Goal: Information Seeking & Learning: Check status

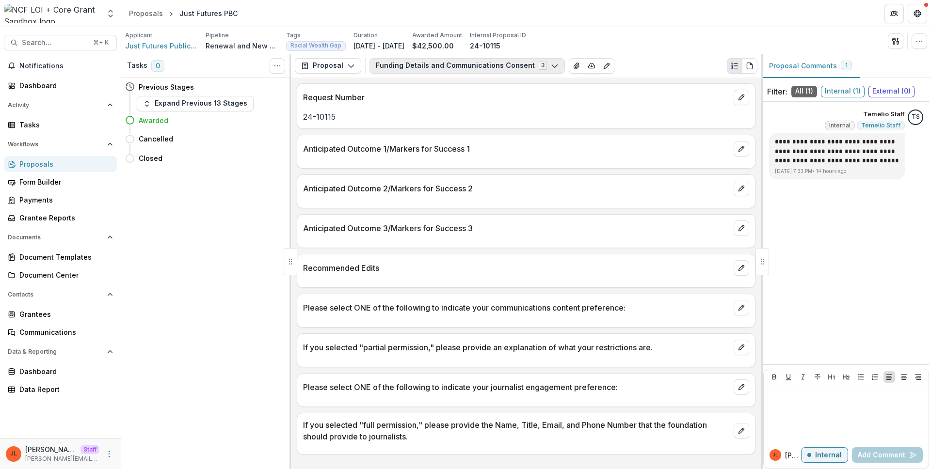
click at [401, 69] on button "Funding Details and Communications Consent 3" at bounding box center [466, 66] width 195 height 16
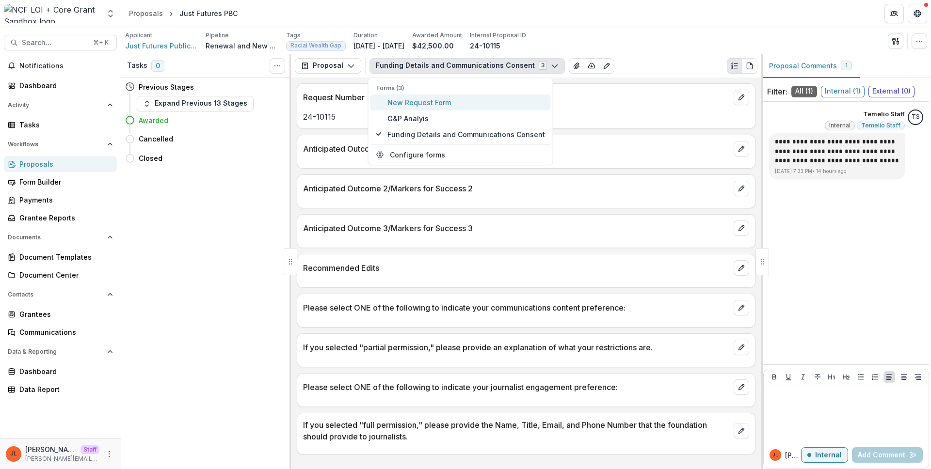
click at [403, 100] on span "New Request Form" at bounding box center [466, 102] width 158 height 10
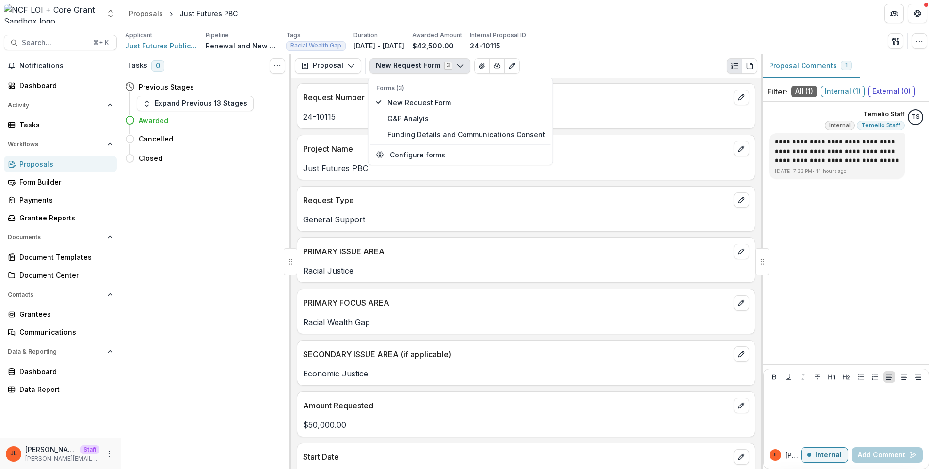
click at [404, 57] on div "Proposal Proposal Payments Reports Grant Agreements Board Summaries Bank Detail…" at bounding box center [526, 65] width 470 height 23
click at [404, 64] on button "New Request Form 3" at bounding box center [419, 66] width 101 height 16
click at [404, 118] on span "G&P Analyis" at bounding box center [466, 118] width 158 height 10
click at [431, 227] on div "Grant Making Category Venture" at bounding box center [526, 209] width 459 height 46
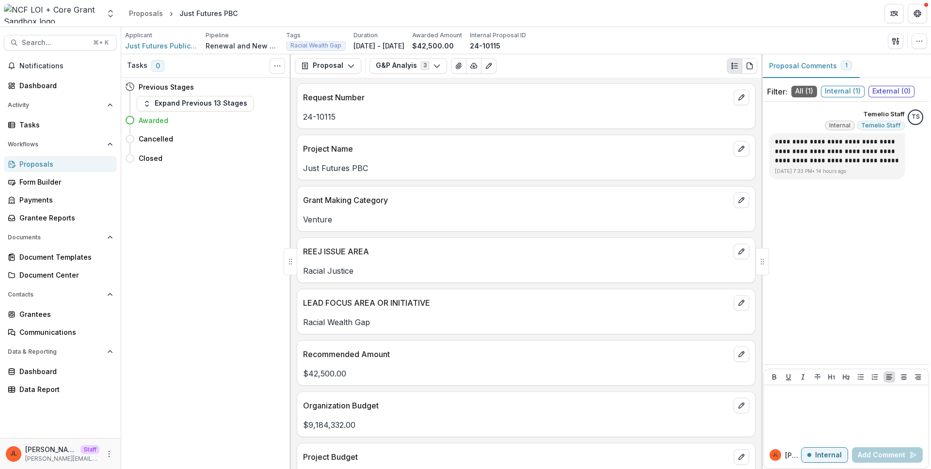
click at [475, 171] on p "Just Futures PBC" at bounding box center [526, 168] width 446 height 12
click at [388, 59] on button "G&P Analyis 3" at bounding box center [408, 66] width 78 height 16
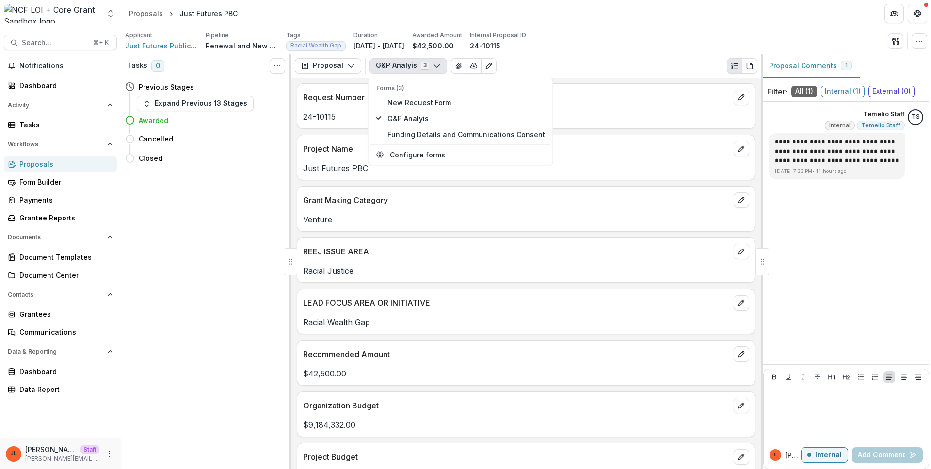
click at [341, 122] on p "24-10115" at bounding box center [526, 117] width 446 height 12
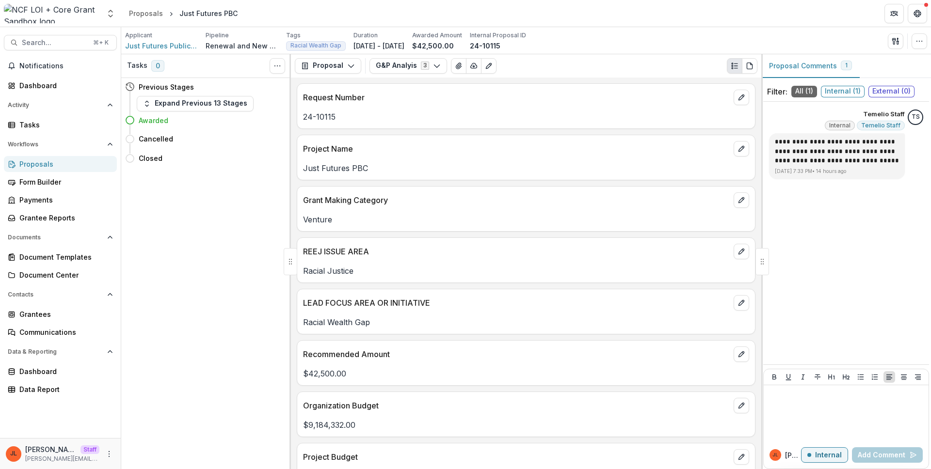
click at [63, 162] on div "Proposals" at bounding box center [64, 164] width 90 height 10
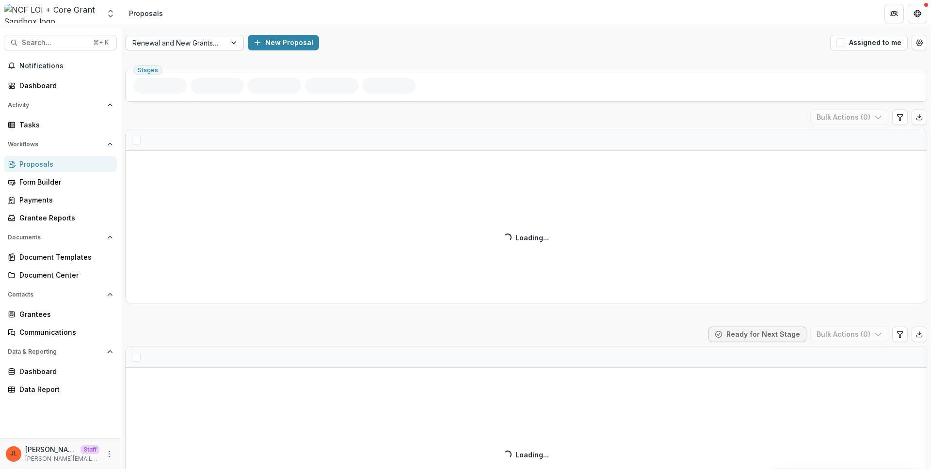
click at [197, 48] on div at bounding box center [175, 43] width 87 height 12
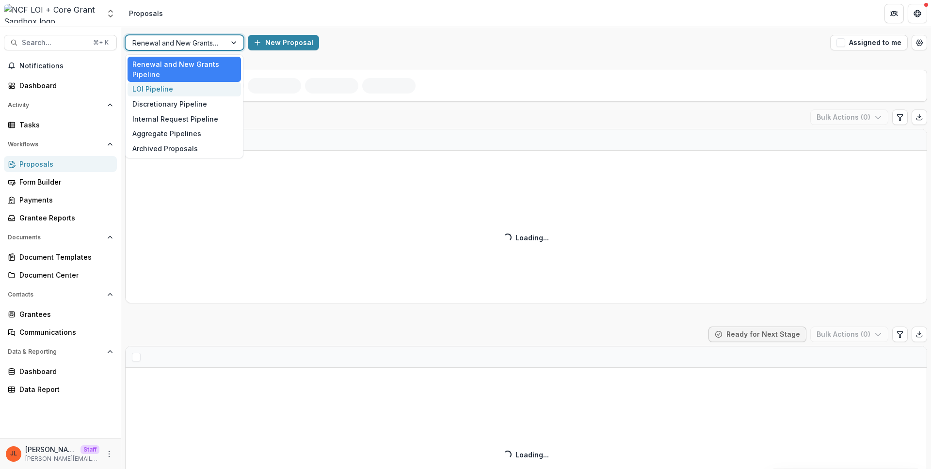
click at [181, 92] on div "LOI Pipeline" at bounding box center [184, 89] width 113 height 15
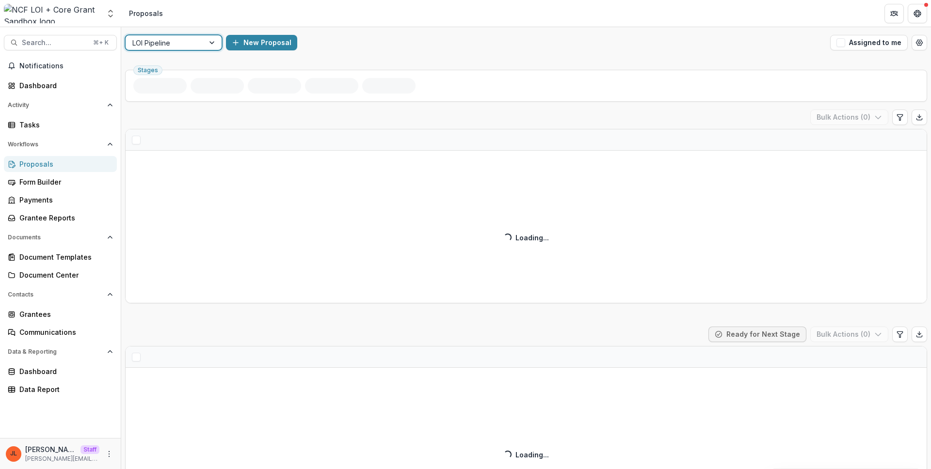
click at [188, 52] on div "option LOI Pipeline, selected. LOI Pipeline New Proposal Assigned to me" at bounding box center [526, 42] width 810 height 31
click at [187, 45] on div at bounding box center [164, 43] width 65 height 12
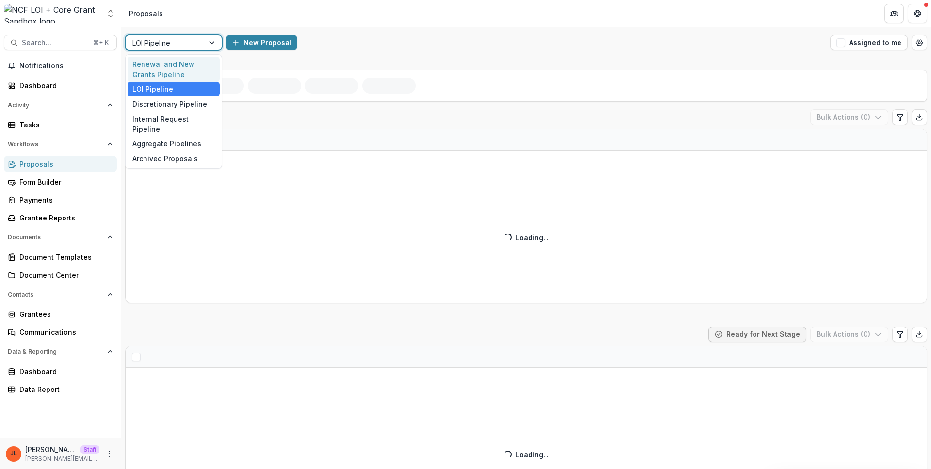
click at [182, 62] on div "Renewal and New Grants Pipeline" at bounding box center [174, 69] width 92 height 25
click at [414, 42] on div "New Proposal" at bounding box center [526, 43] width 600 height 16
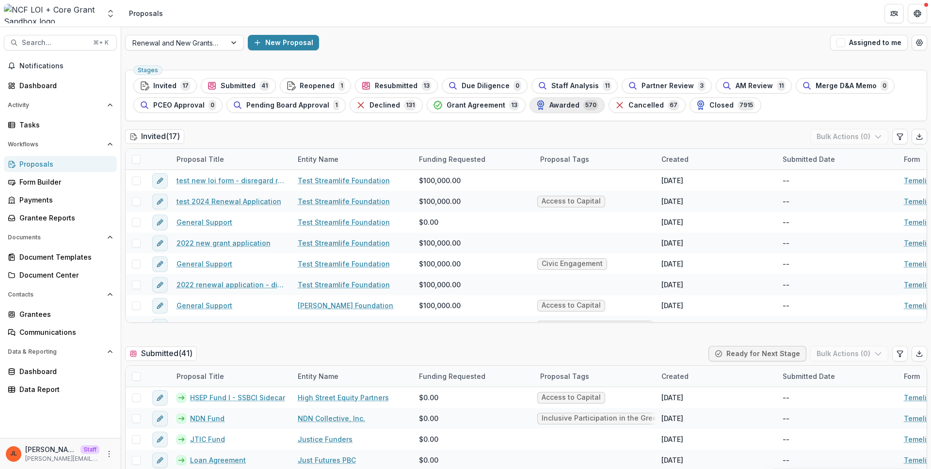
click at [565, 109] on span "Awarded" at bounding box center [564, 105] width 30 height 8
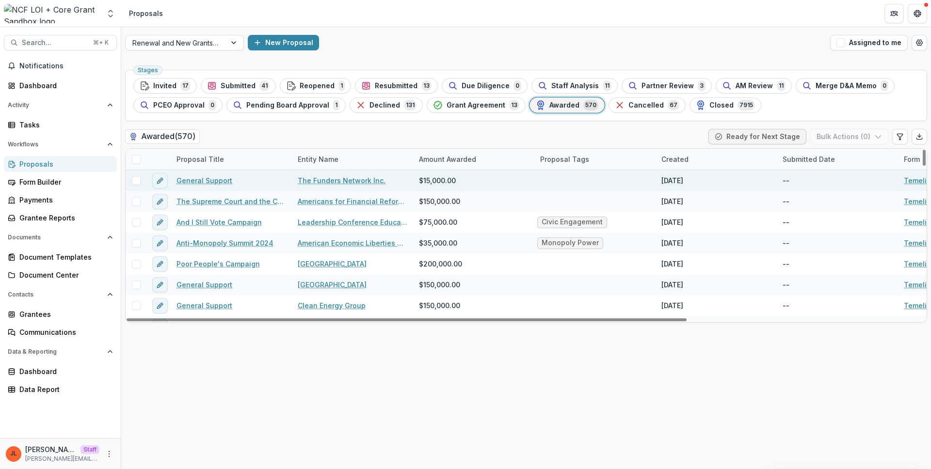
click at [198, 183] on link "General Support" at bounding box center [204, 180] width 56 height 10
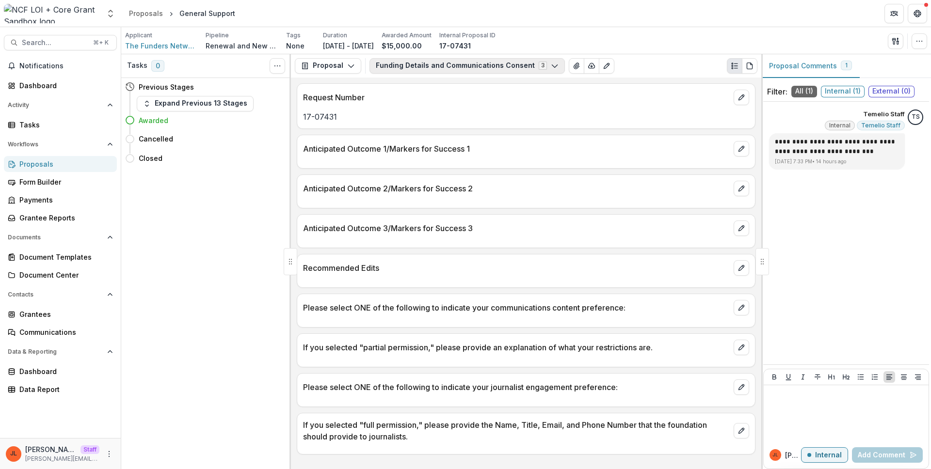
click at [400, 61] on button "Funding Details and Communications Consent 3" at bounding box center [466, 66] width 195 height 16
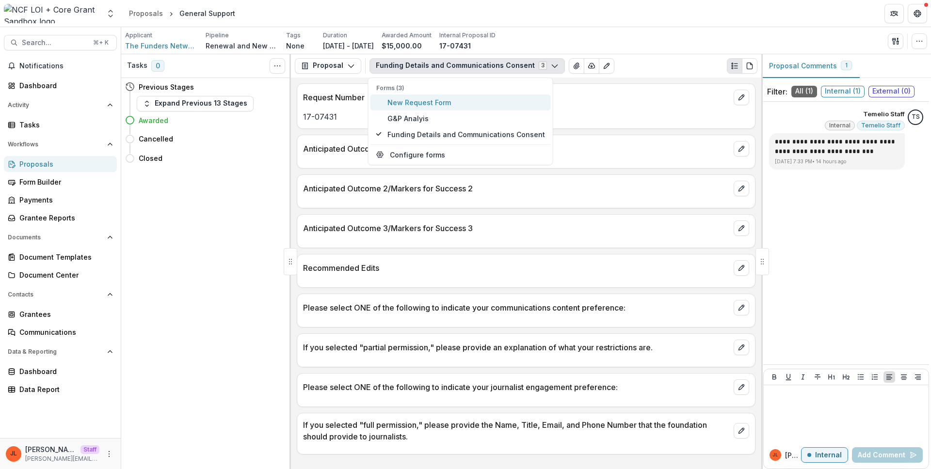
click at [412, 99] on span "New Request Form" at bounding box center [466, 102] width 158 height 10
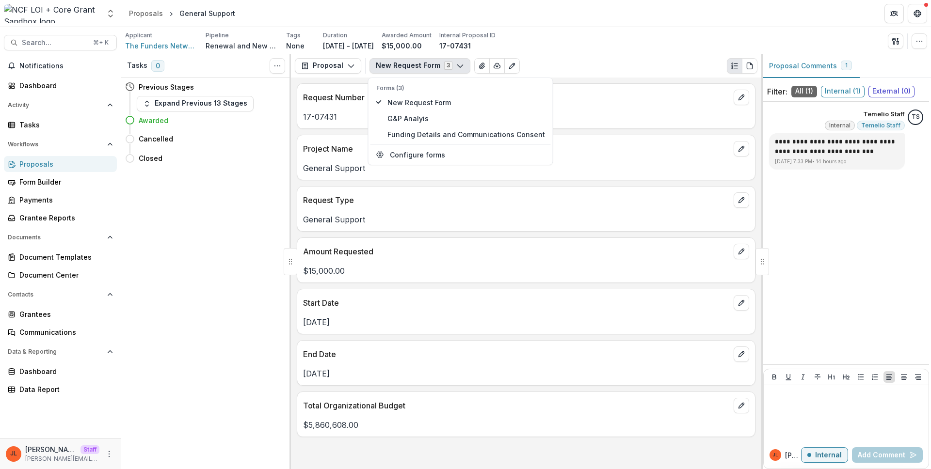
click at [629, 165] on p "General Support" at bounding box center [526, 168] width 446 height 12
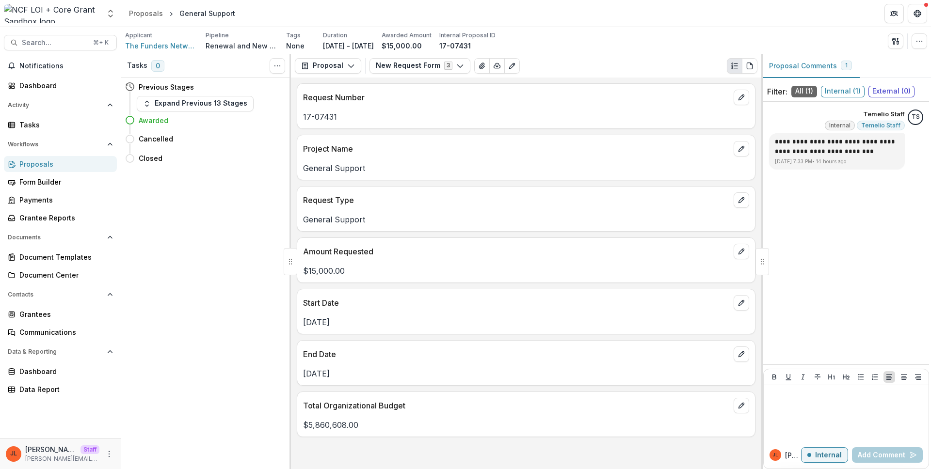
click at [389, 195] on p "Request Type" at bounding box center [516, 200] width 427 height 12
click at [230, 252] on div "Tasks 0 Show Cancelled Tasks Previous Stages Expand Previous 13 Stages Awarded …" at bounding box center [206, 261] width 170 height 415
click at [89, 160] on div "Proposals" at bounding box center [64, 164] width 90 height 10
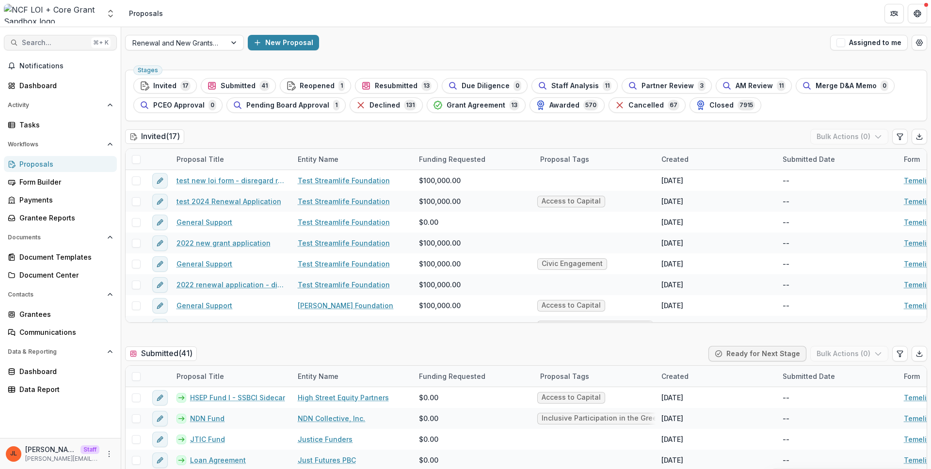
click at [68, 43] on span "Search..." at bounding box center [54, 43] width 65 height 8
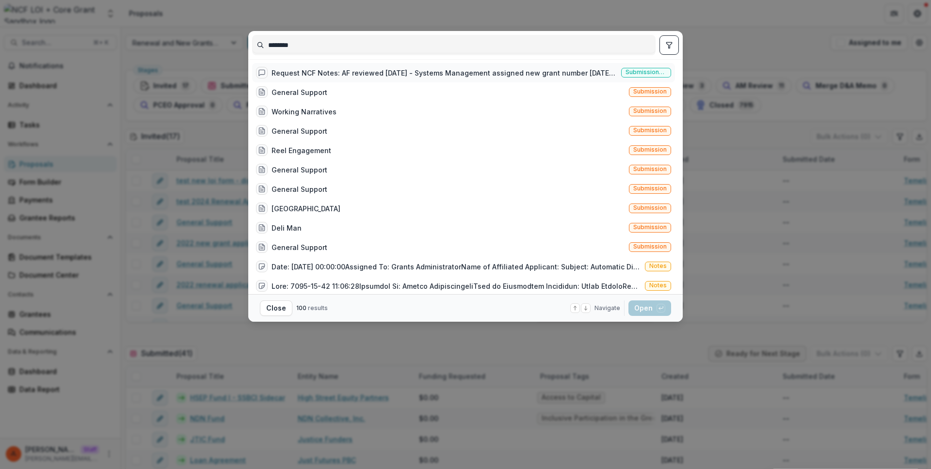
type input "********"
click at [519, 73] on div "Request NCF Notes: AF reviewed [DATE] - Systems Management assigned new grant n…" at bounding box center [444, 73] width 346 height 10
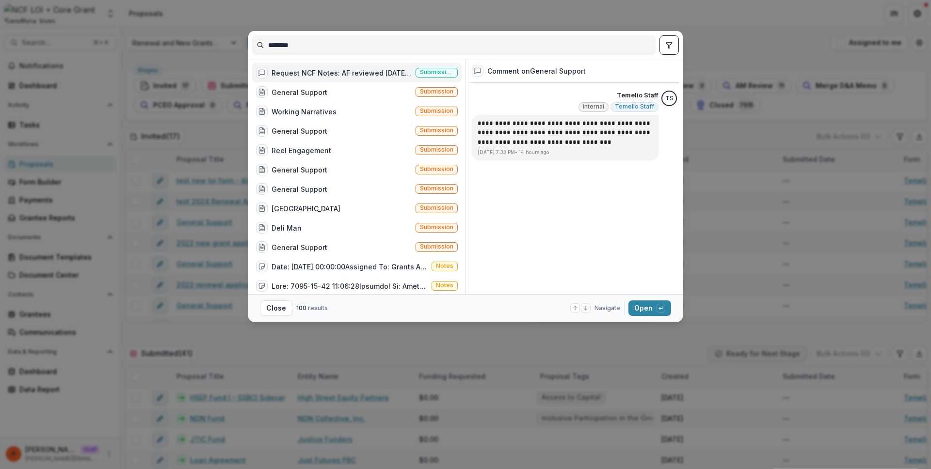
click at [659, 40] on button "toggle filters" at bounding box center [668, 44] width 19 height 19
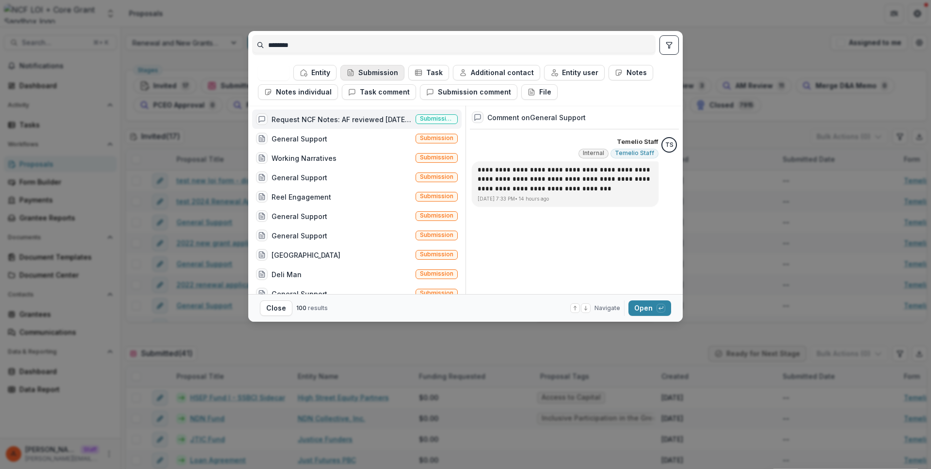
click at [371, 73] on button "Submission" at bounding box center [372, 73] width 64 height 16
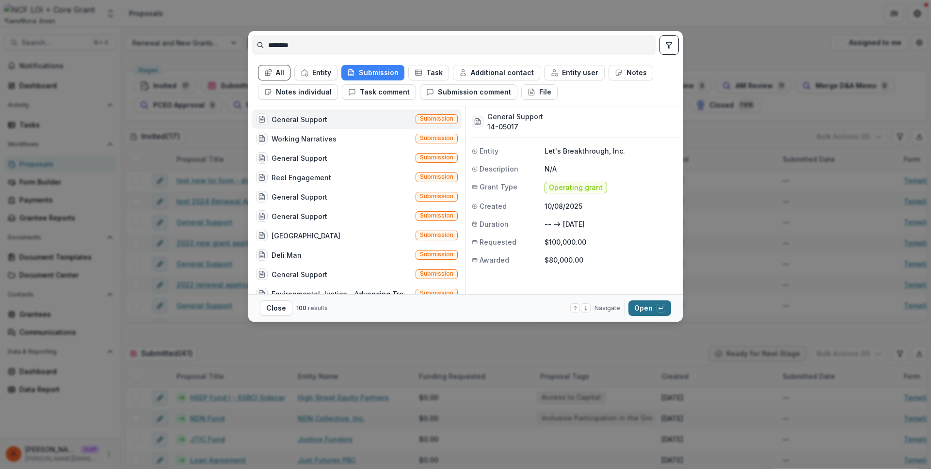
click at [652, 307] on button "Open with enter key" at bounding box center [649, 309] width 43 height 16
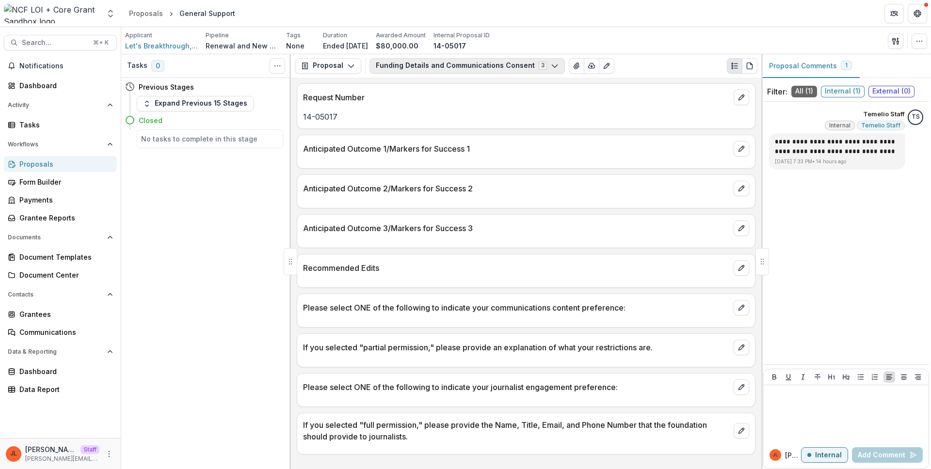
click at [460, 66] on button "Funding Details and Communications Consent 3" at bounding box center [466, 66] width 195 height 16
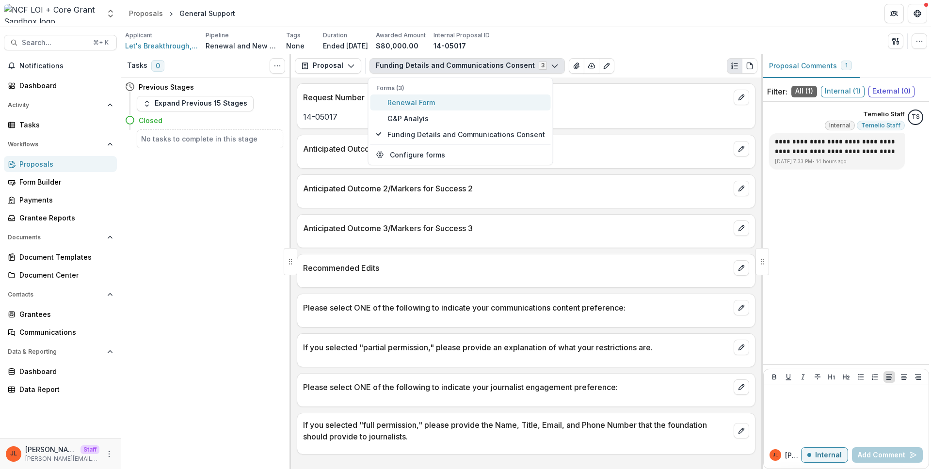
click at [462, 101] on span "Renewal Form" at bounding box center [466, 102] width 158 height 10
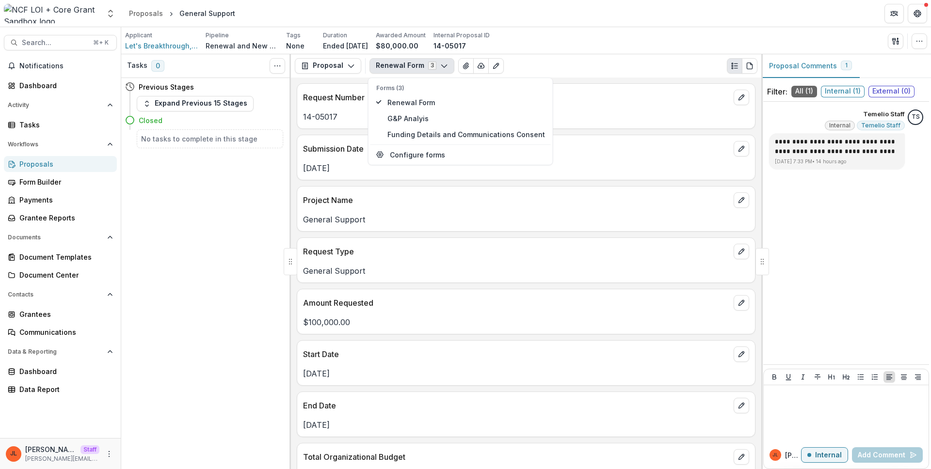
click at [462, 222] on p "General Support" at bounding box center [526, 220] width 446 height 12
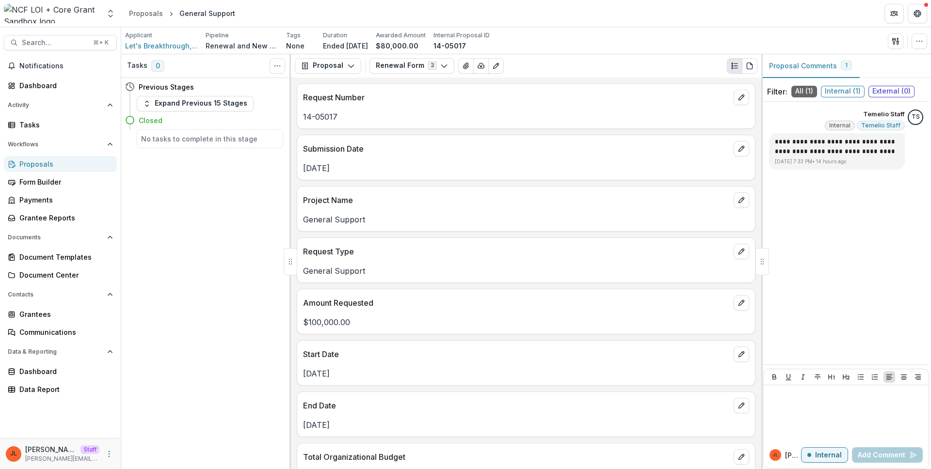
drag, startPoint x: 620, startPoint y: 138, endPoint x: 479, endPoint y: 81, distance: 151.6
click at [620, 138] on div "Submission Date" at bounding box center [526, 145] width 458 height 21
click at [464, 71] on button "View Attached Files" at bounding box center [466, 66] width 16 height 16
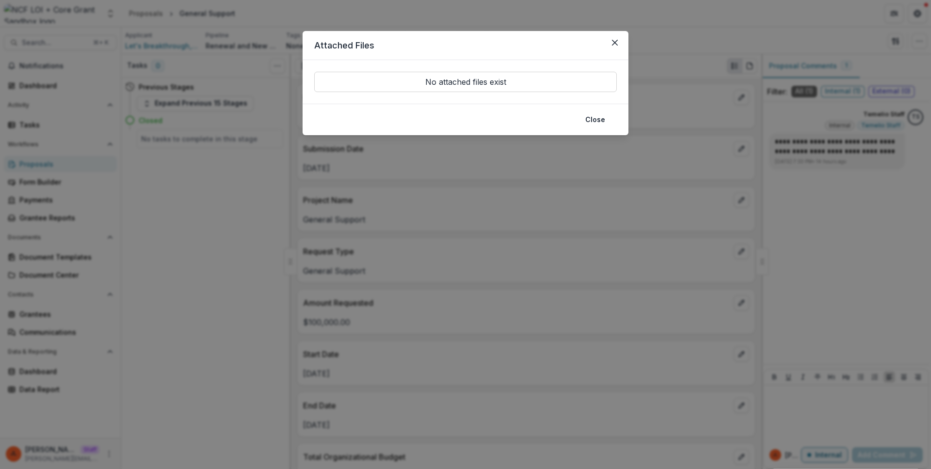
click at [478, 177] on div "Attached Files No attached files exist Close" at bounding box center [465, 234] width 931 height 469
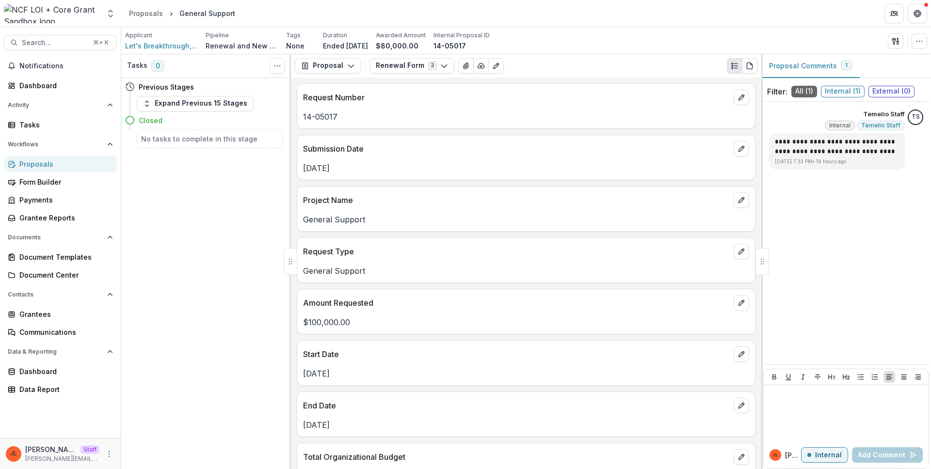
click at [242, 266] on div "Tasks 0 Show Cancelled Tasks Previous Stages Expand Previous 15 Stages Closed N…" at bounding box center [206, 261] width 170 height 415
click at [166, 45] on span "Let's Breakthrough, Inc." at bounding box center [161, 46] width 73 height 10
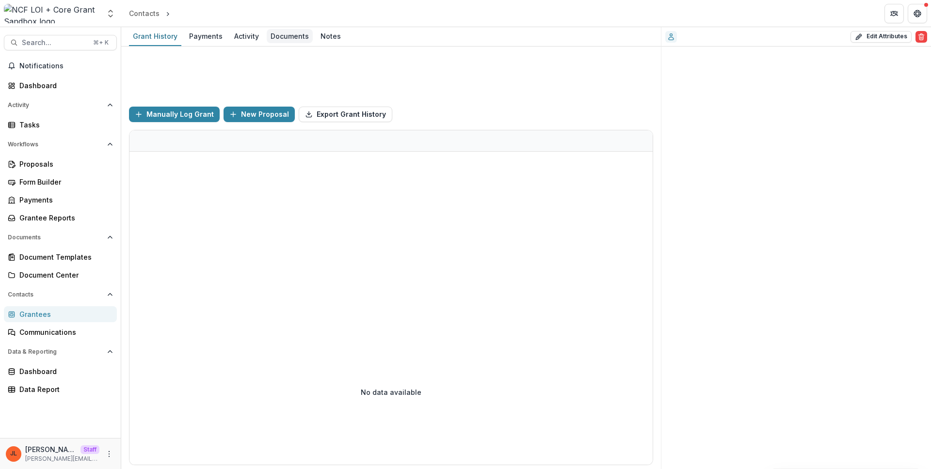
click at [298, 36] on div "Documents" at bounding box center [290, 36] width 46 height 14
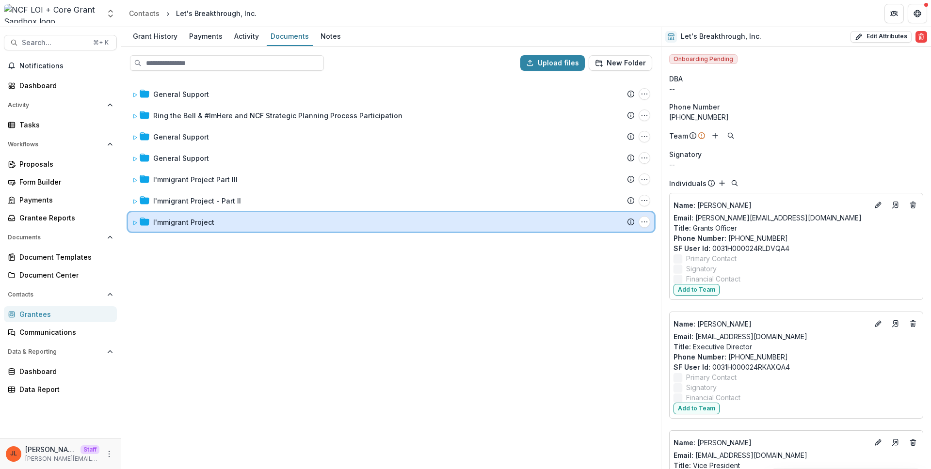
click at [141, 225] on icon at bounding box center [145, 222] width 10 height 8
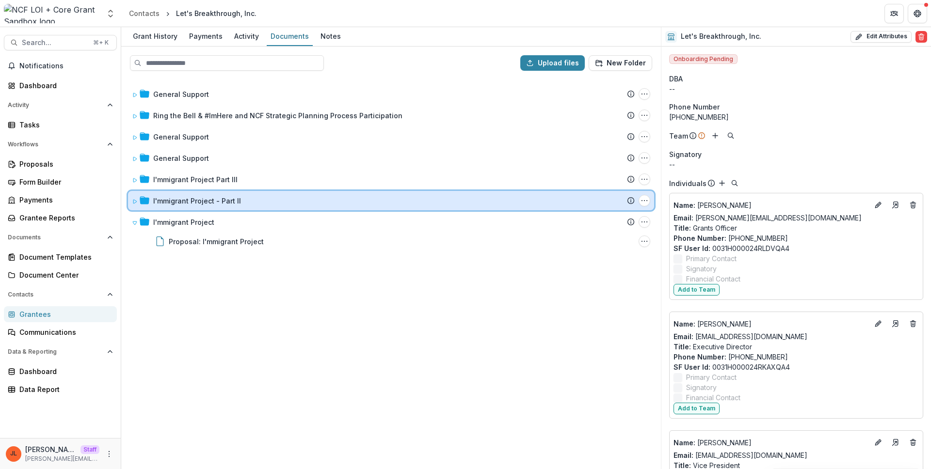
click at [137, 201] on icon at bounding box center [135, 202] width 6 height 6
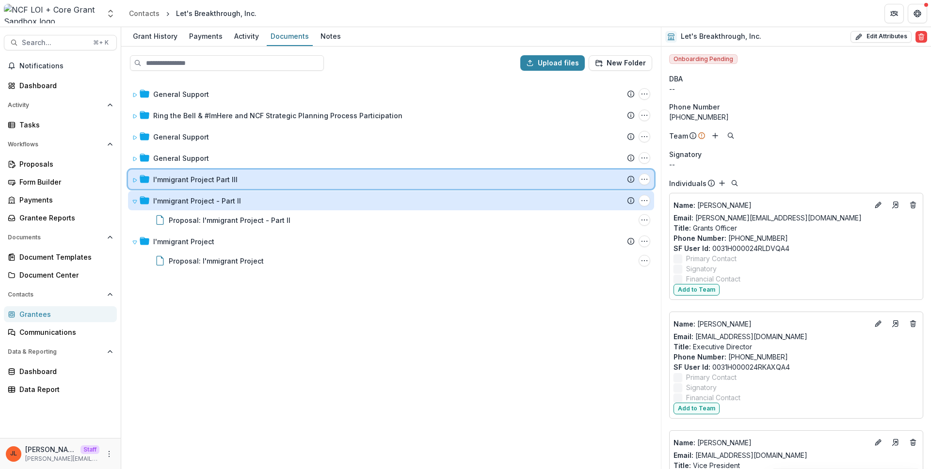
click at [140, 187] on div "I'mmigrant Project Part III Submission Temelio Proposal Attached proposal docum…" at bounding box center [391, 179] width 526 height 19
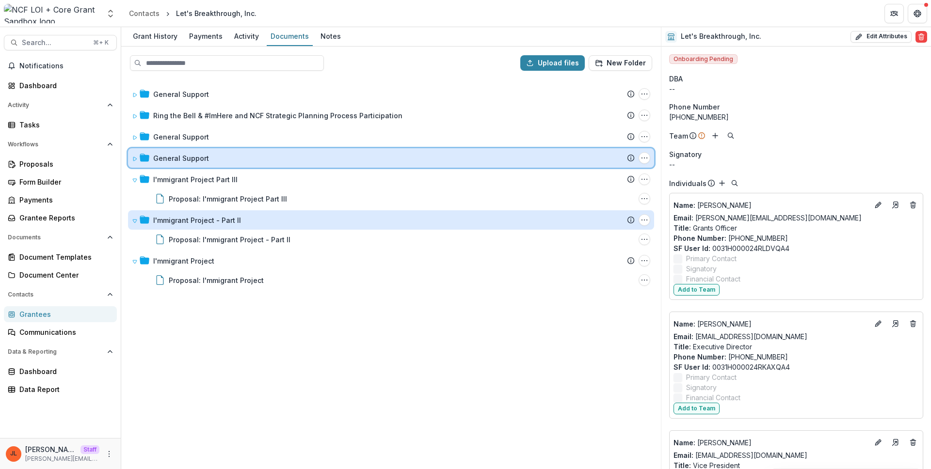
click at [147, 162] on icon at bounding box center [145, 158] width 10 height 10
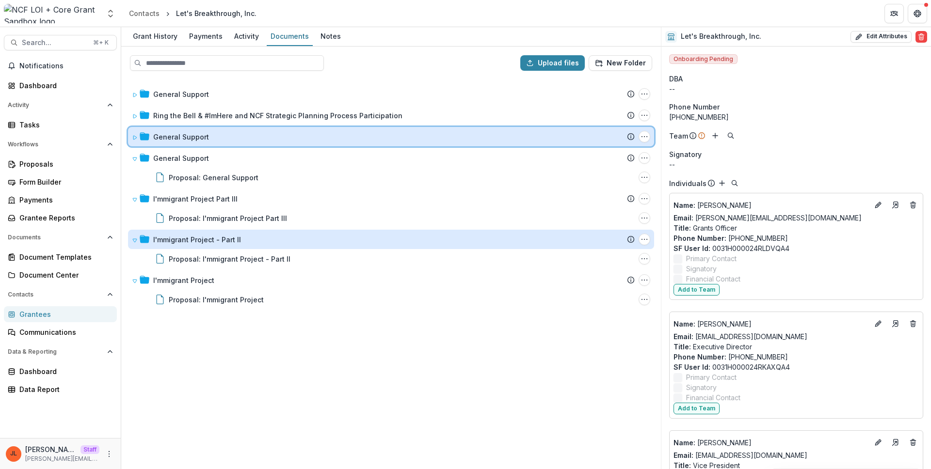
click at [155, 144] on div "General Support Submission [PERSON_NAME] Proposal Attached proposal documents R…" at bounding box center [391, 136] width 526 height 19
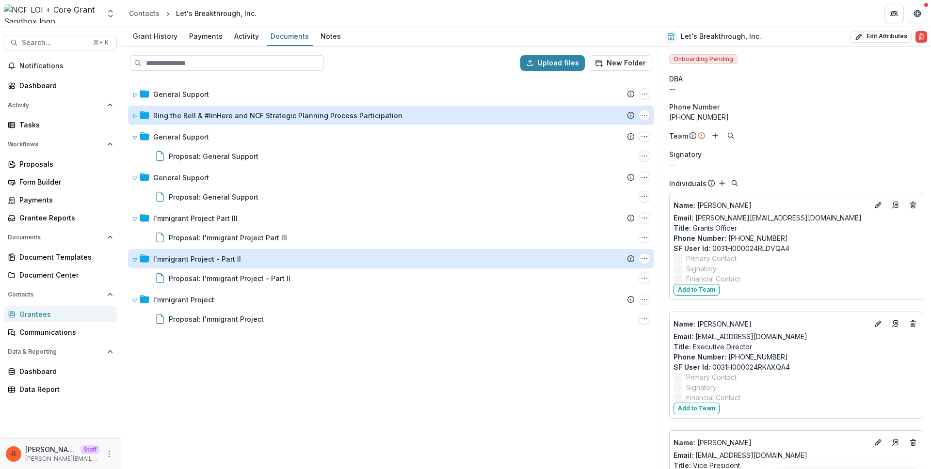
click at [162, 114] on div "Ring the Bell & #ImHere and NCF Strategic Planning Process Participation" at bounding box center [277, 116] width 249 height 10
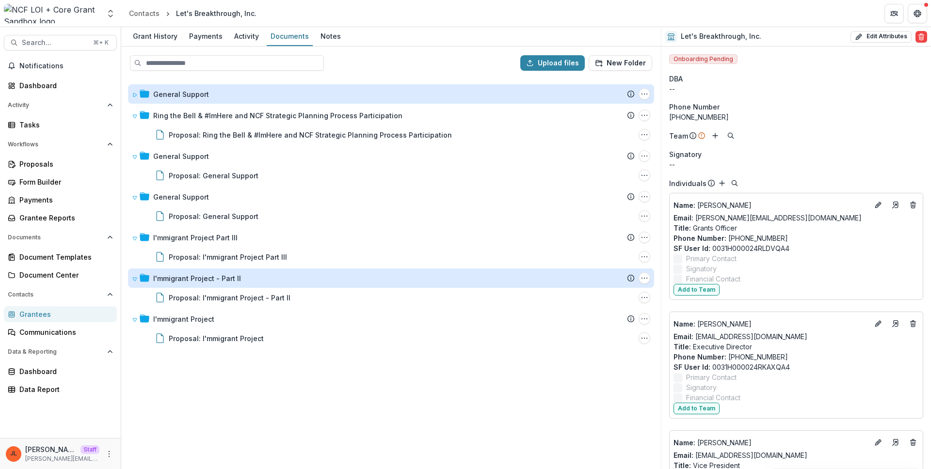
click at [159, 95] on div "General Support" at bounding box center [181, 94] width 56 height 10
